Goal: Task Accomplishment & Management: Use online tool/utility

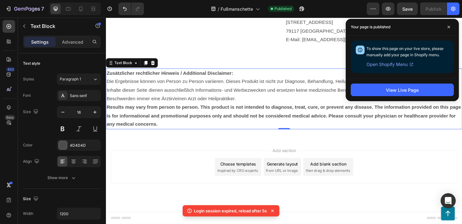
scroll to position [5285, 0]
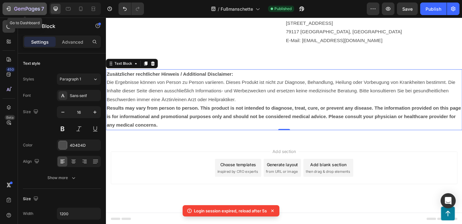
click at [14, 3] on button "7" at bounding box center [25, 9] width 44 height 13
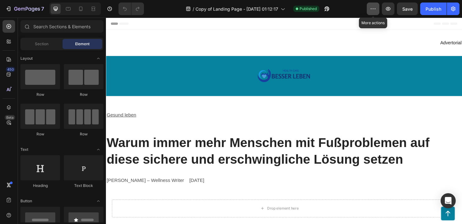
click at [375, 9] on icon "button" at bounding box center [373, 9] width 6 height 6
drag, startPoint x: 386, startPoint y: 5, endPoint x: 228, endPoint y: 17, distance: 158.8
click at [228, 17] on div "7 Version history / Copy of Landing Page - Jun 28, 01:12:17 Published Preview S…" at bounding box center [231, 9] width 462 height 18
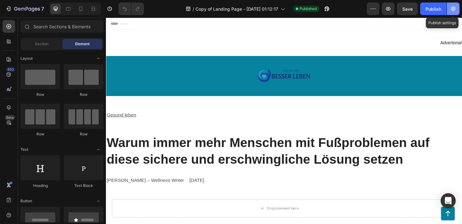
click at [452, 7] on icon "button" at bounding box center [453, 9] width 6 height 6
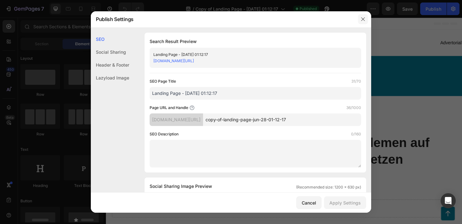
click at [361, 18] on icon "button" at bounding box center [362, 19] width 5 height 5
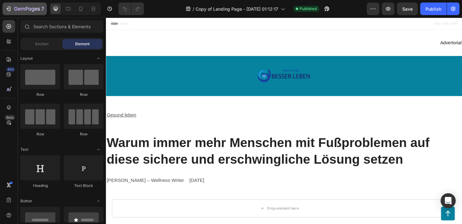
click at [9, 7] on icon "button" at bounding box center [8, 9] width 6 height 6
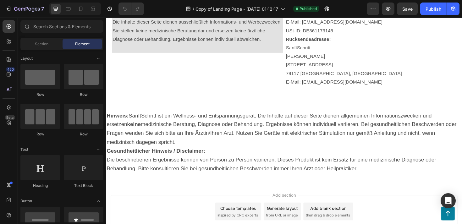
scroll to position [6166, 0]
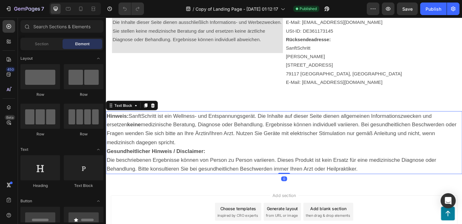
click at [231, 155] on p "Gesundheitlicher Hinweis / Disclaimer: Die beschriebenen Ergebnisse können von …" at bounding box center [295, 169] width 376 height 28
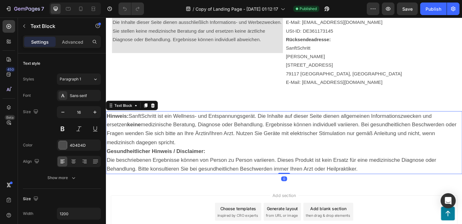
click at [389, 177] on p "Gesundheitlicher Hinweis / Disclaimer: Die beschriebenen Ergebnisse können von …" at bounding box center [295, 169] width 376 height 28
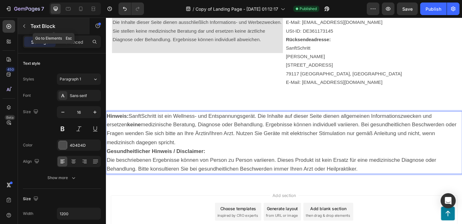
click at [24, 27] on icon "button" at bounding box center [24, 26] width 5 height 5
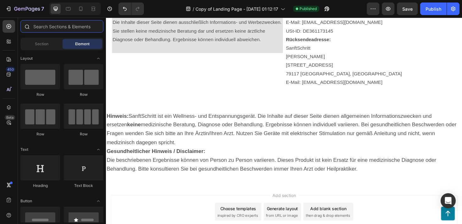
click at [75, 27] on input "text" at bounding box center [61, 26] width 83 height 13
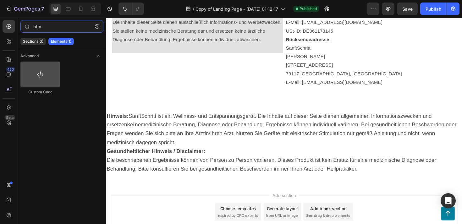
type input "htm"
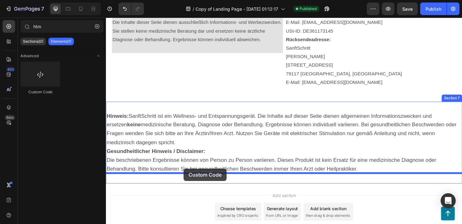
drag, startPoint x: 145, startPoint y: 85, endPoint x: 188, endPoint y: 177, distance: 101.1
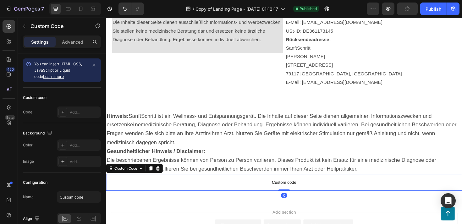
click at [207, 188] on span "Custom code" at bounding box center [294, 192] width 377 height 8
click at [78, 115] on div "Add..." at bounding box center [85, 113] width 30 height 6
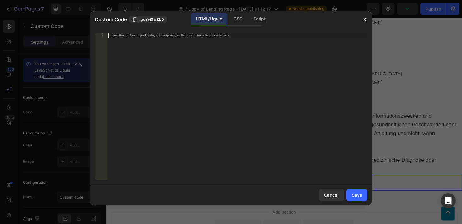
click at [184, 91] on div "Insert the custom Liquid code, add snippets, or third-party installation code h…" at bounding box center [237, 111] width 260 height 157
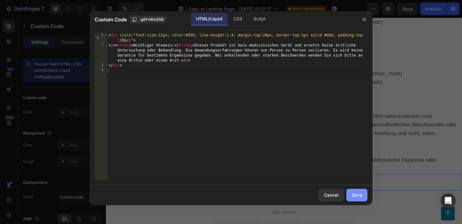
click at [362, 194] on div "Save" at bounding box center [357, 195] width 10 height 7
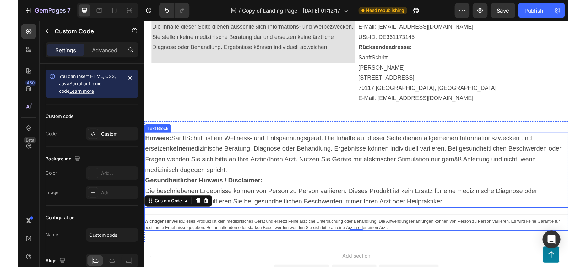
scroll to position [6172, 0]
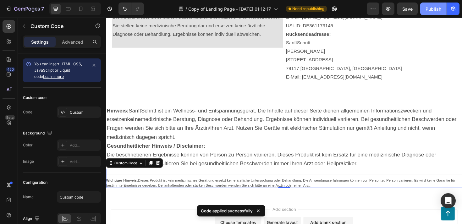
click at [424, 5] on button "Publish" at bounding box center [433, 9] width 26 height 13
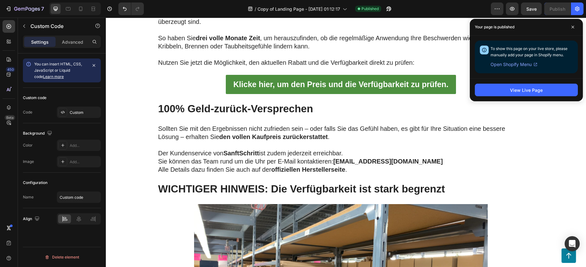
scroll to position [2121, 0]
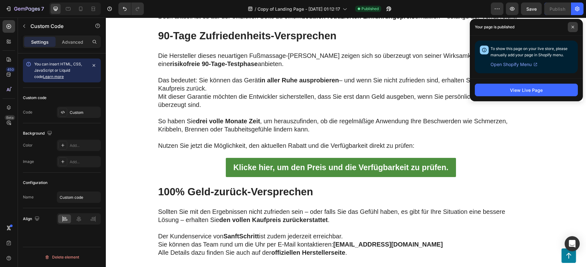
click at [462, 26] on icon at bounding box center [573, 26] width 3 height 3
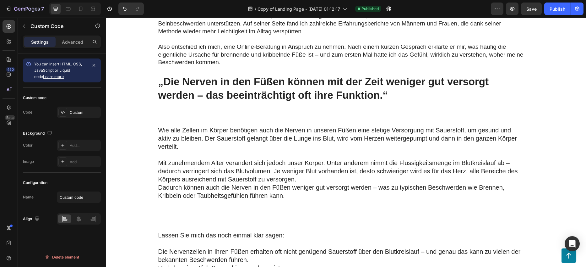
scroll to position [0, 0]
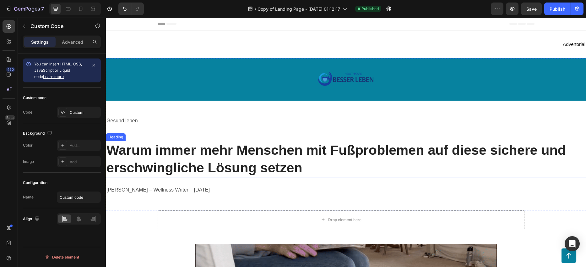
click at [217, 155] on h2 "Warum immer mehr Menschen mit Fußproblemen auf diese sichere und erschwingliche…" at bounding box center [346, 159] width 480 height 36
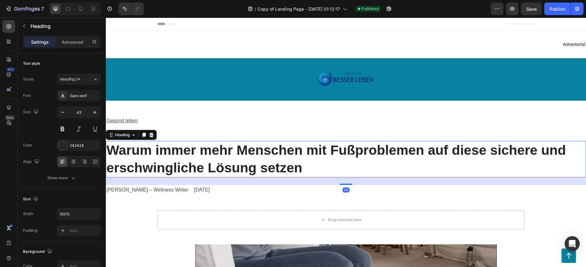
click at [217, 155] on h2 "Warum immer mehr Menschen mit Fußproblemen auf diese sichere und erschwingliche…" at bounding box center [346, 159] width 480 height 36
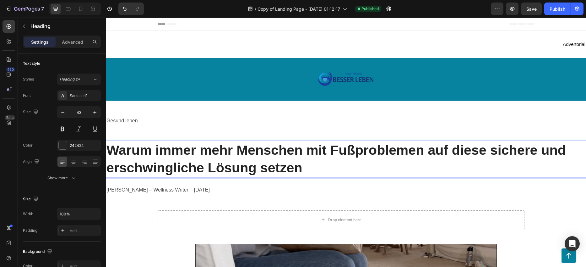
click at [217, 155] on p "Warum immer mehr Menschen mit Fußproblemen auf diese sichere und erschwingliche…" at bounding box center [346, 158] width 479 height 35
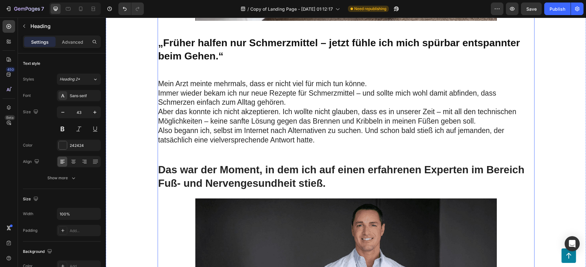
scroll to position [342, 0]
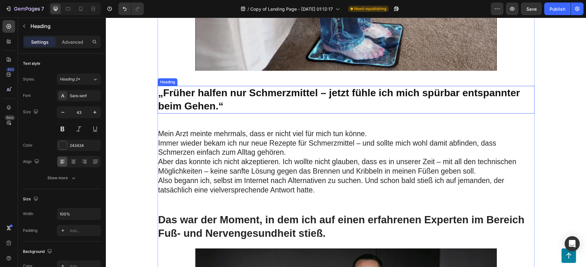
click at [233, 102] on h2 "„Früher halfen nur Schmerzmittel – jetzt fühle ich mich spürbar entspannter bei…" at bounding box center [346, 99] width 377 height 27
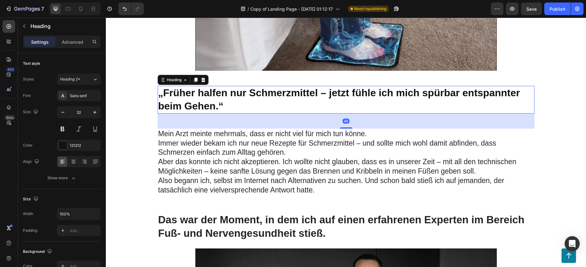
click at [227, 108] on h2 "„Früher halfen nur Schmerzmittel – jetzt fühle ich mich spürbar entspannter bei…" at bounding box center [346, 99] width 377 height 27
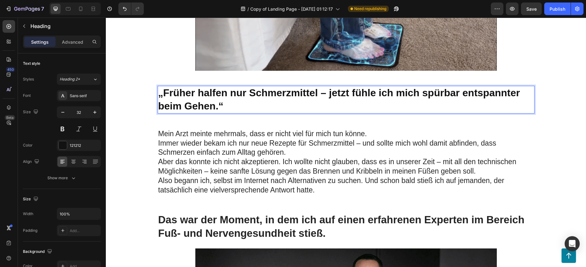
click at [227, 108] on p "„Früher halfen nur Schmerzmittel – jetzt fühle ich mich spürbar entspannter bei…" at bounding box center [346, 99] width 376 height 26
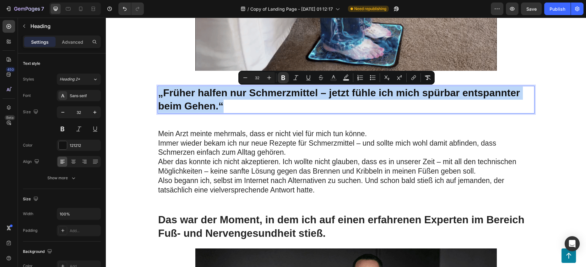
drag, startPoint x: 227, startPoint y: 108, endPoint x: 184, endPoint y: 97, distance: 44.3
click at [184, 97] on p "„Früher halfen nur Schmerzmittel – jetzt fühle ich mich spürbar entspannter bei…" at bounding box center [346, 99] width 376 height 26
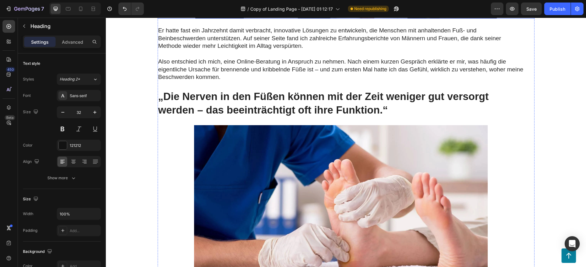
scroll to position [735, 0]
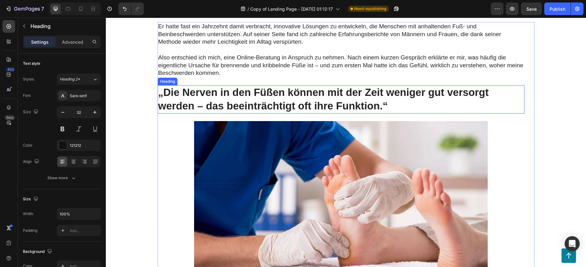
click at [274, 97] on h2 "„Die Nerven in den Füßen können mit der Zeit weniger gut versorgt werden – das …" at bounding box center [341, 99] width 367 height 28
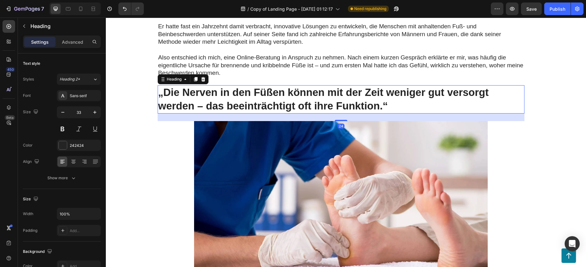
click at [274, 97] on h2 "„Die Nerven in den Füßen können mit der Zeit weniger gut versorgt werden – das …" at bounding box center [341, 99] width 367 height 28
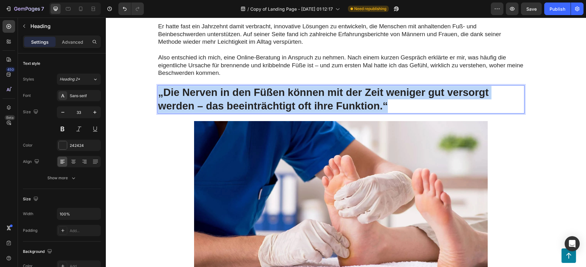
click at [274, 97] on p "„Die Nerven in den Füßen können mit der Zeit weniger gut versorgt werden – das …" at bounding box center [341, 99] width 366 height 27
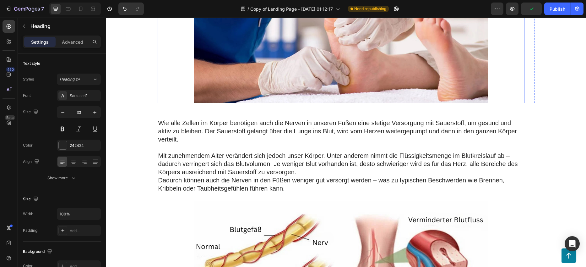
scroll to position [909, 0]
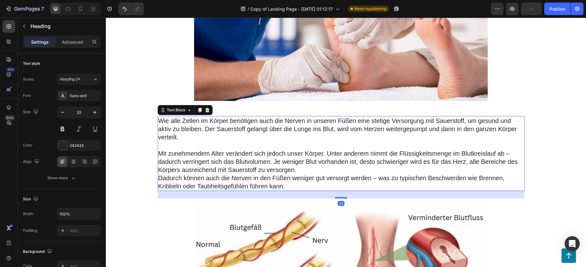
click at [349, 127] on p "Wie alle Zellen im Körper benötigen auch die Nerven in unseren Füßen eine steti…" at bounding box center [341, 129] width 366 height 25
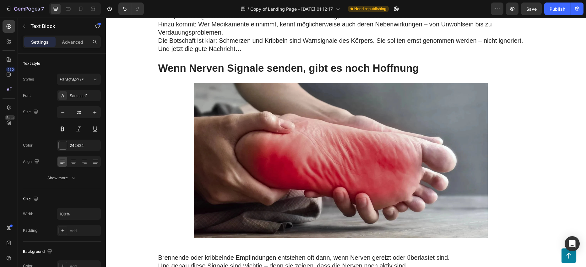
scroll to position [1418, 0]
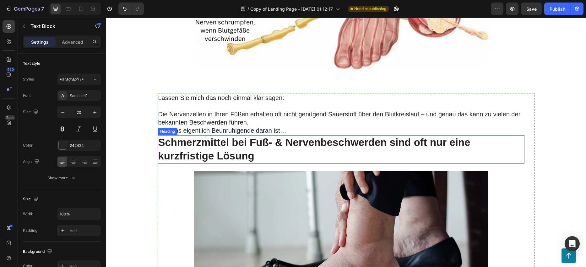
click at [194, 145] on h2 "Schmerzmittel bei Fuß- & Nervenbeschwerden sind oft nur eine kurzfristige Lösung" at bounding box center [341, 149] width 367 height 28
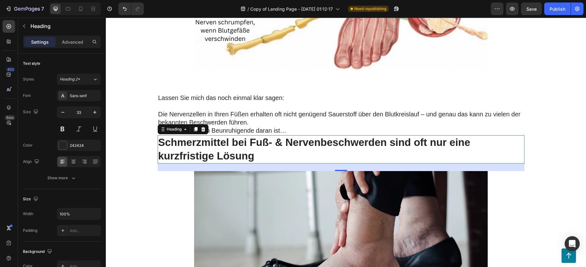
click at [272, 156] on h2 "Schmerzmittel bei Fuß- & Nervenbeschwerden sind oft nur eine kurzfristige Lösung" at bounding box center [341, 149] width 367 height 28
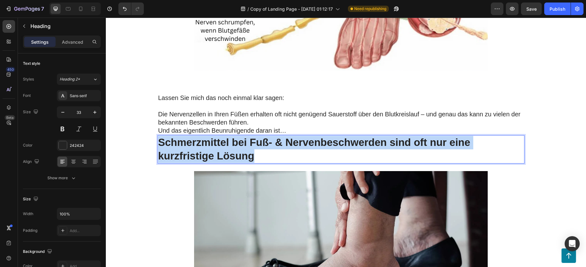
drag, startPoint x: 260, startPoint y: 158, endPoint x: 156, endPoint y: 137, distance: 105.7
click at [158, 137] on p "Schmerzmittel bei Fuß- & Nervenbeschwerden sind oft nur eine kurzfristige Lösung" at bounding box center [341, 149] width 366 height 27
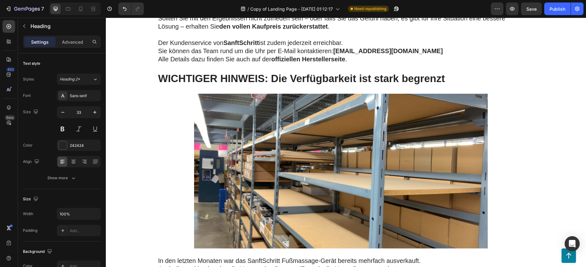
scroll to position [3229, 0]
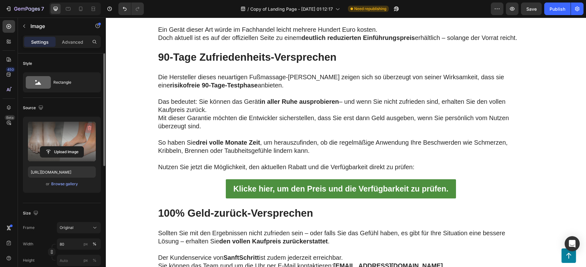
click at [92, 126] on icon "button" at bounding box center [89, 128] width 6 height 6
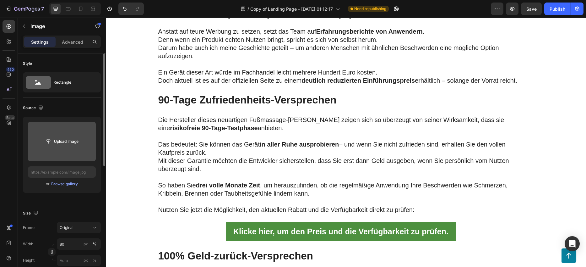
scroll to position [3211, 0]
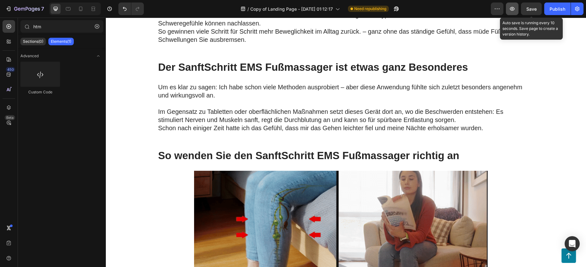
scroll to position [4729, 0]
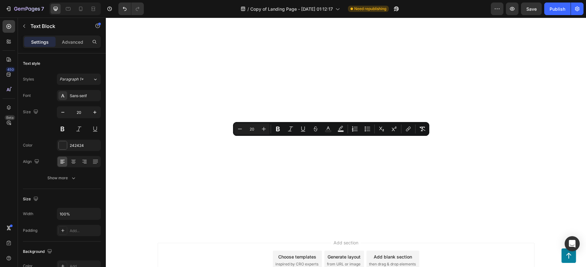
drag, startPoint x: 156, startPoint y: 141, endPoint x: 380, endPoint y: 156, distance: 223.6
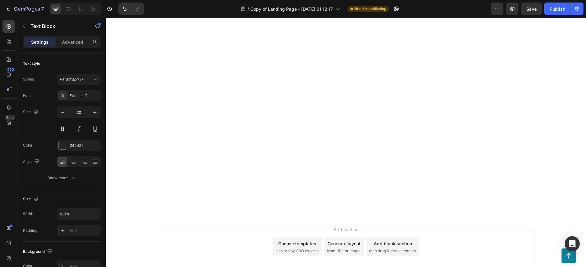
scroll to position [4738, 0]
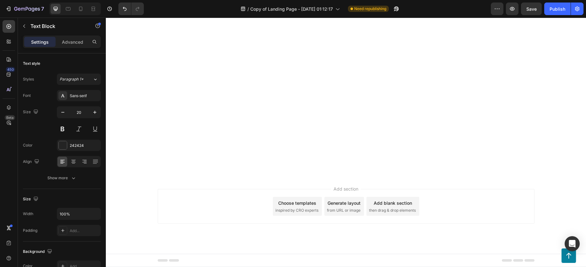
scroll to position [4843, 0]
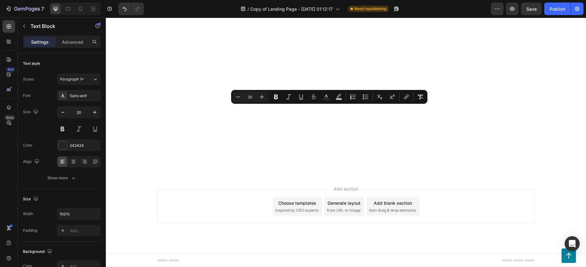
drag, startPoint x: 331, startPoint y: 118, endPoint x: 152, endPoint y: 110, distance: 179.6
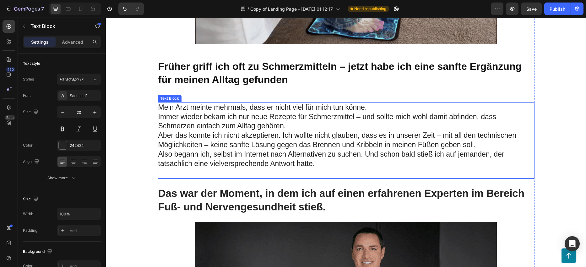
scroll to position [399, 0]
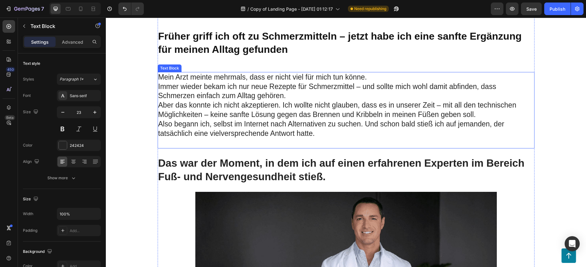
click at [319, 138] on p at bounding box center [346, 142] width 376 height 9
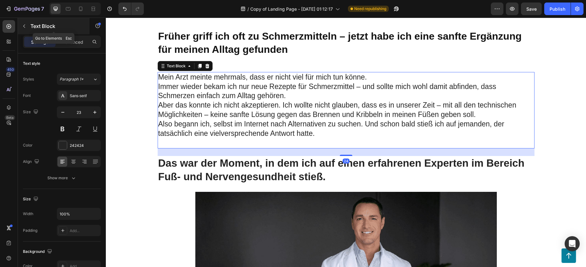
click at [22, 29] on button "button" at bounding box center [24, 26] width 10 height 10
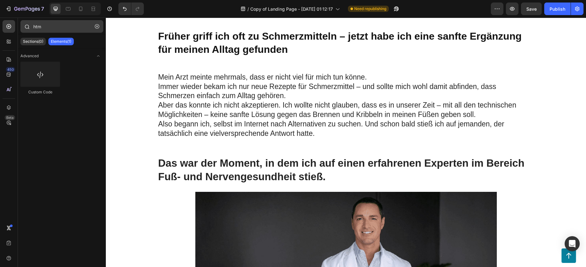
click at [96, 27] on icon "button" at bounding box center [97, 26] width 4 height 4
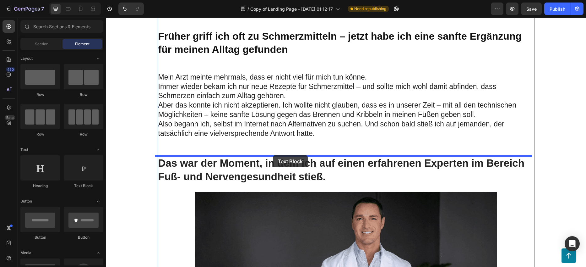
drag, startPoint x: 183, startPoint y: 188, endPoint x: 273, endPoint y: 155, distance: 95.3
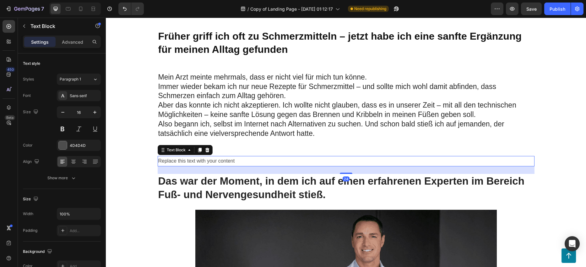
click at [243, 159] on div "Replace this text with your content" at bounding box center [346, 161] width 377 height 10
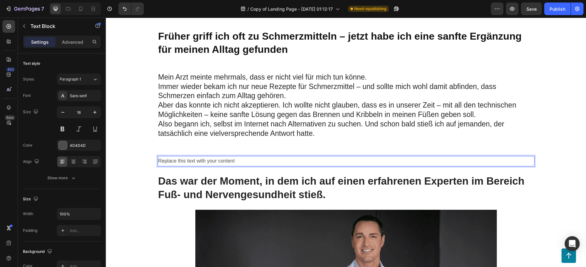
click at [243, 159] on p "Replace this text with your content" at bounding box center [346, 160] width 376 height 9
drag, startPoint x: 232, startPoint y: 161, endPoint x: 156, endPoint y: 156, distance: 76.8
click at [158, 156] on div "Replace this text with your contentErgebnisse können individuell variieren" at bounding box center [346, 161] width 377 height 10
click at [266, 161] on p "Ergebnisse können individuell variieren" at bounding box center [346, 160] width 376 height 9
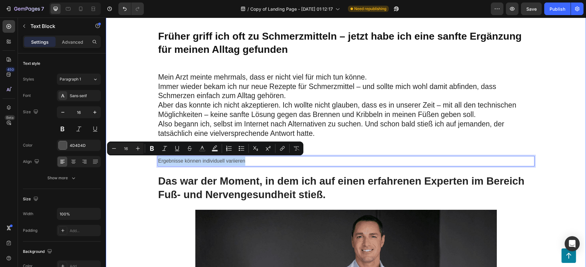
drag, startPoint x: 266, startPoint y: 161, endPoint x: 151, endPoint y: 161, distance: 114.4
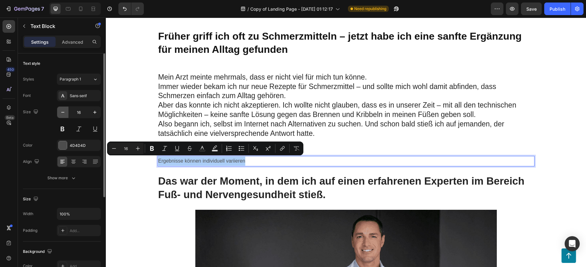
click at [63, 112] on icon "button" at bounding box center [63, 112] width 6 height 6
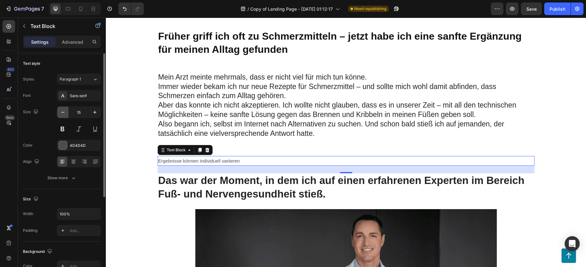
click at [63, 112] on icon "button" at bounding box center [63, 112] width 6 height 6
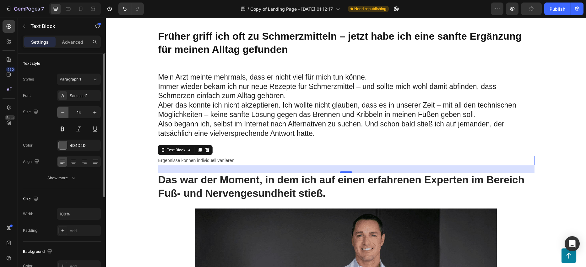
click at [63, 112] on icon "button" at bounding box center [63, 112] width 6 height 6
type input "13"
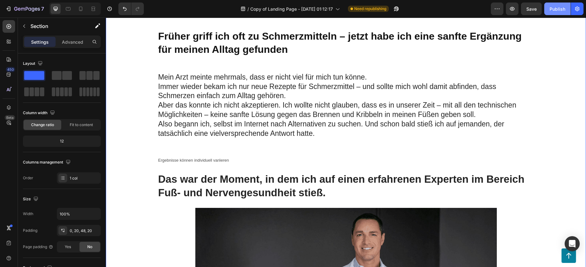
click at [462, 10] on div "Publish" at bounding box center [558, 9] width 16 height 7
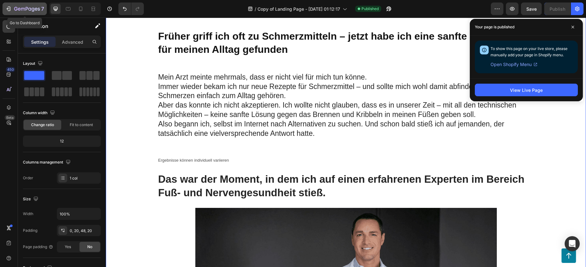
click at [6, 13] on button "7" at bounding box center [25, 9] width 44 height 13
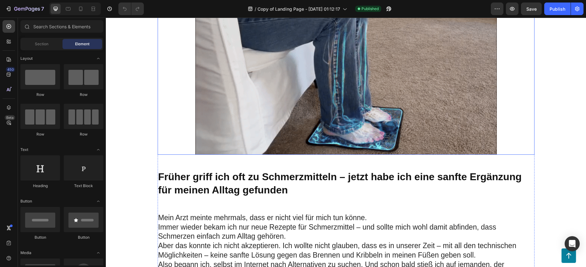
scroll to position [296, 0]
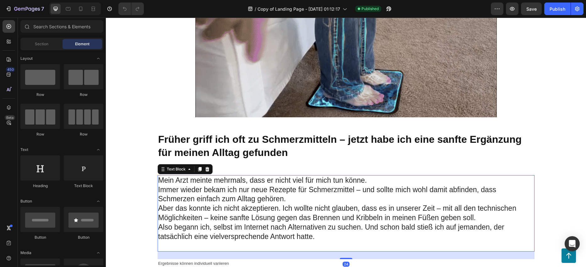
click at [257, 193] on p "Mein Arzt meinte mehrmals, dass er nicht viel für mich tun könne. Immer wieder …" at bounding box center [346, 190] width 376 height 28
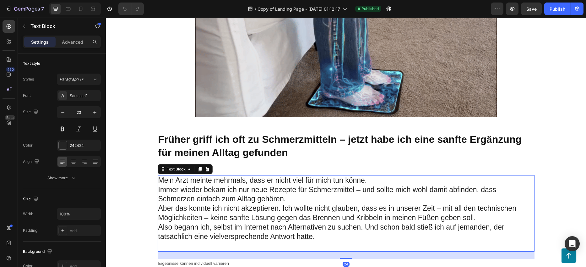
click at [284, 189] on p "Mein Arzt meinte mehrmals, dass er nicht viel für mich tun könne. Immer wieder …" at bounding box center [346, 190] width 376 height 28
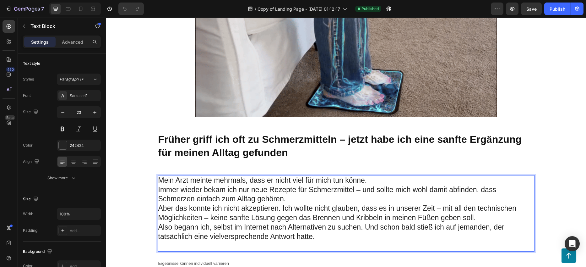
click at [343, 190] on p "Mein Arzt meinte mehrmals, dass er nicht viel für mich tun könne. Immer wieder …" at bounding box center [346, 190] width 376 height 28
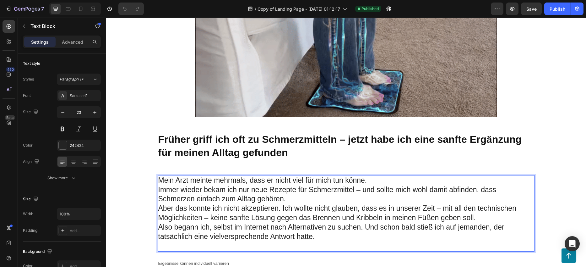
click at [309, 194] on p "Mein Arzt meinte mehrmals, dass er nicht viel für mich tun könne. Immer wieder …" at bounding box center [346, 190] width 376 height 28
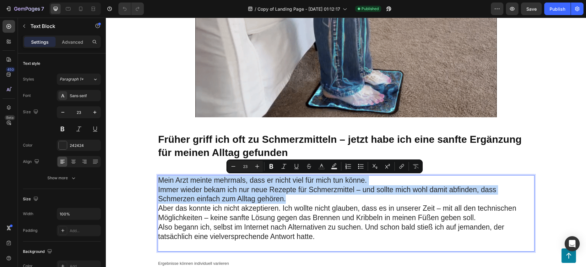
drag, startPoint x: 285, startPoint y: 198, endPoint x: 156, endPoint y: 180, distance: 131.0
click at [158, 180] on p "Mein Arzt meinte mehrmals, dass er nicht viel für mich tun könne. Immer wieder …" at bounding box center [346, 190] width 376 height 28
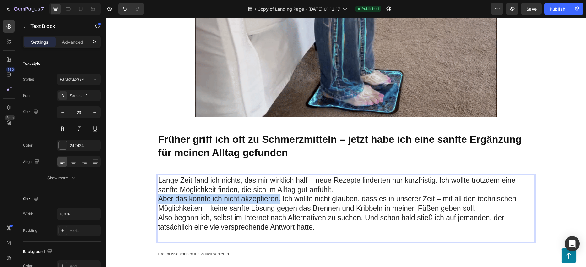
drag, startPoint x: 278, startPoint y: 200, endPoint x: 157, endPoint y: 199, distance: 120.7
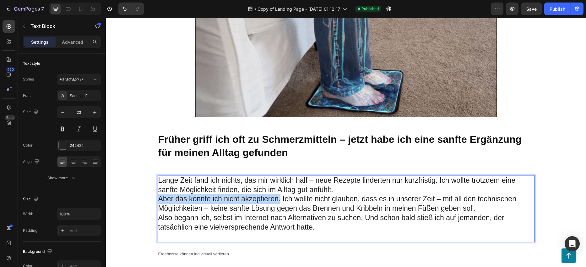
click at [158, 199] on p "Aber das konnte ich nicht akzeptieren. Ich wollte nicht glauben, dass es in uns…" at bounding box center [346, 203] width 376 height 19
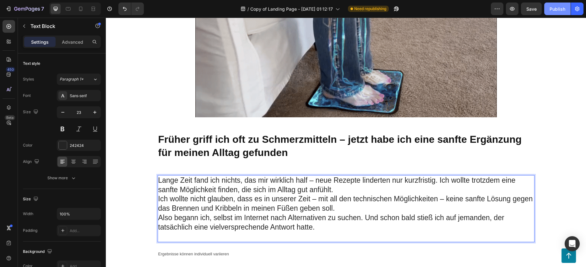
click at [557, 9] on div "Publish" at bounding box center [558, 9] width 16 height 7
